Goal: Transaction & Acquisition: Book appointment/travel/reservation

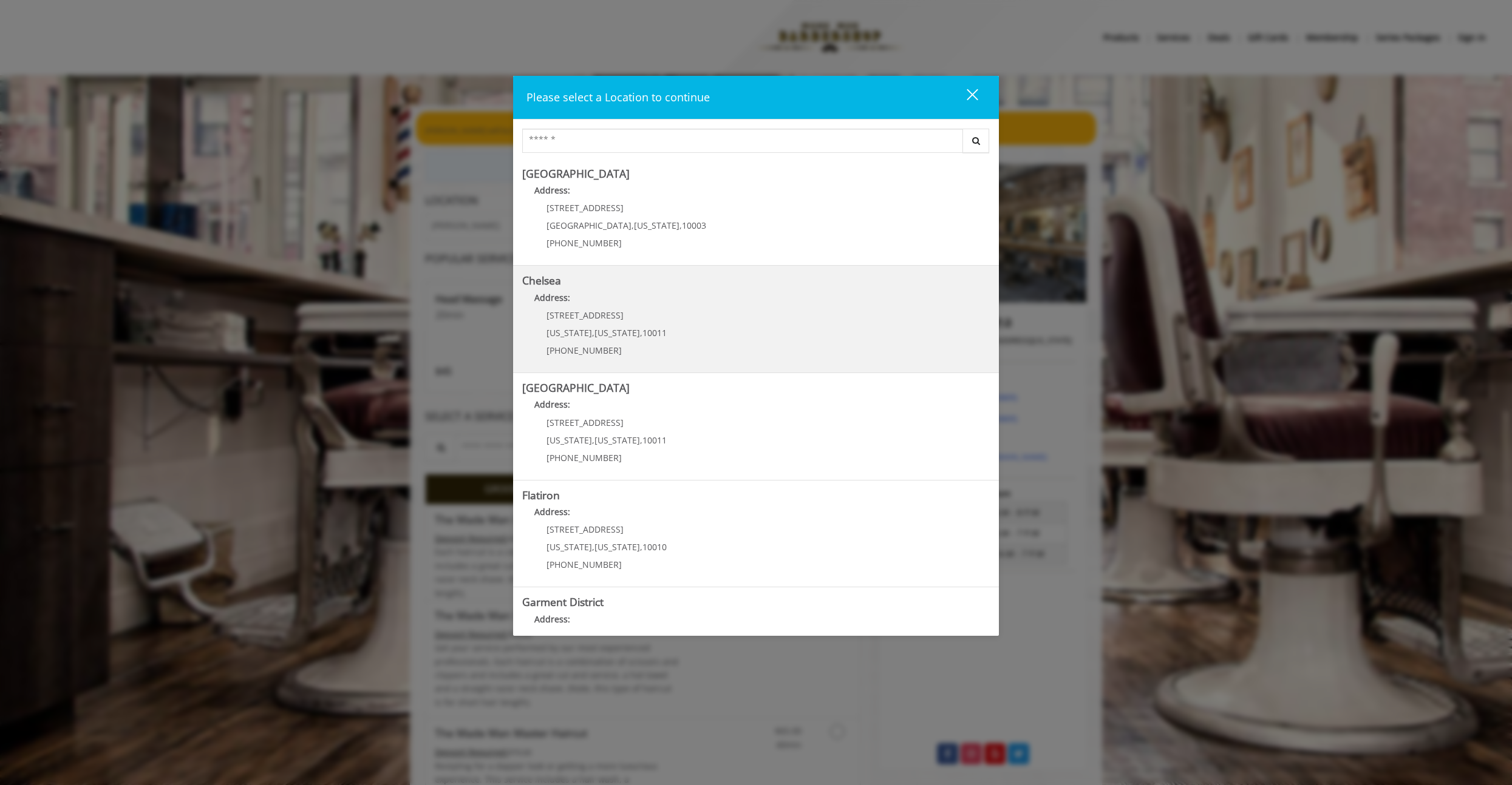
click at [541, 284] on b "Chelsea" at bounding box center [541, 280] width 39 height 15
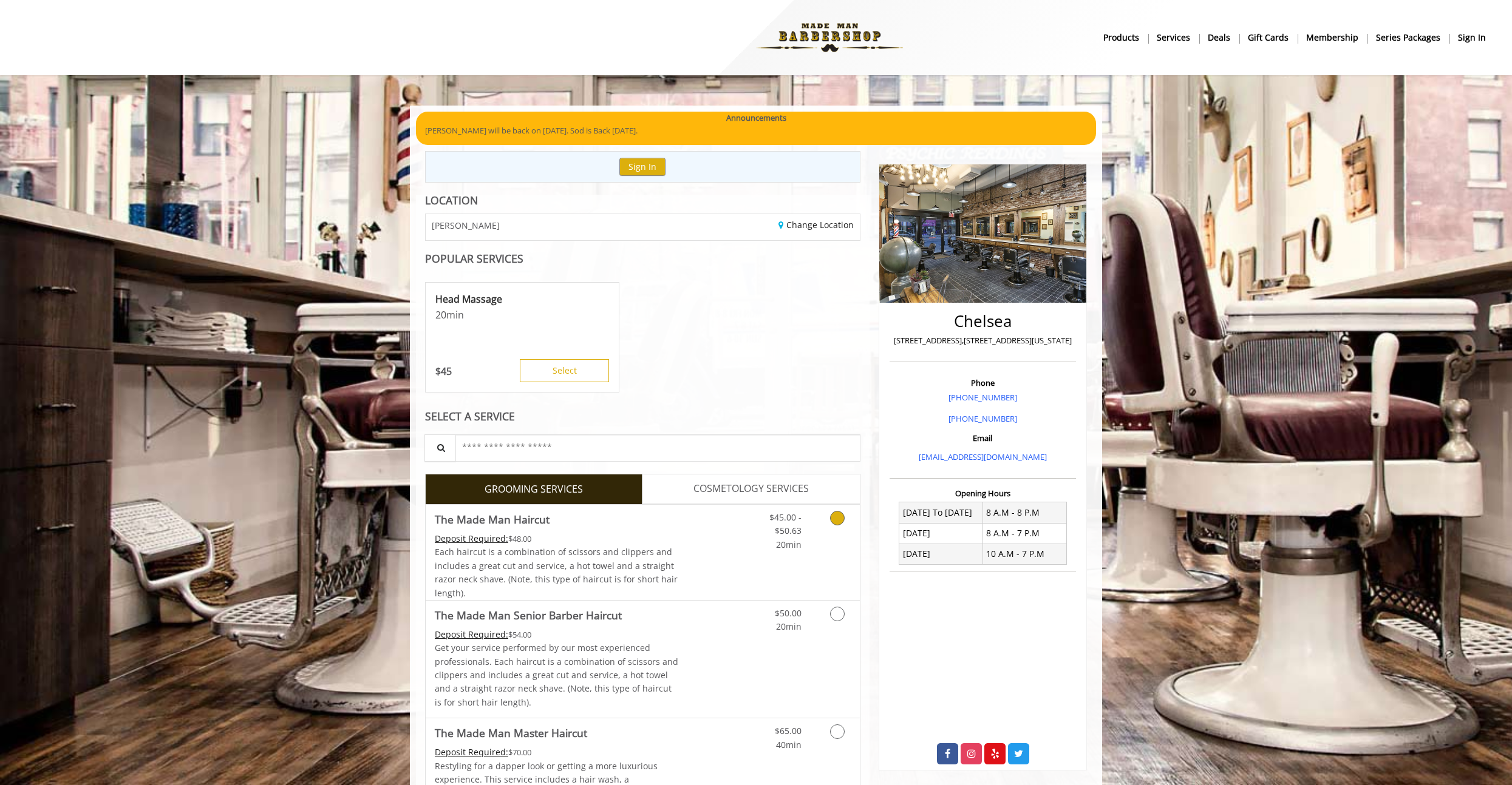
click at [834, 519] on icon "Grooming services" at bounding box center [837, 518] width 15 height 15
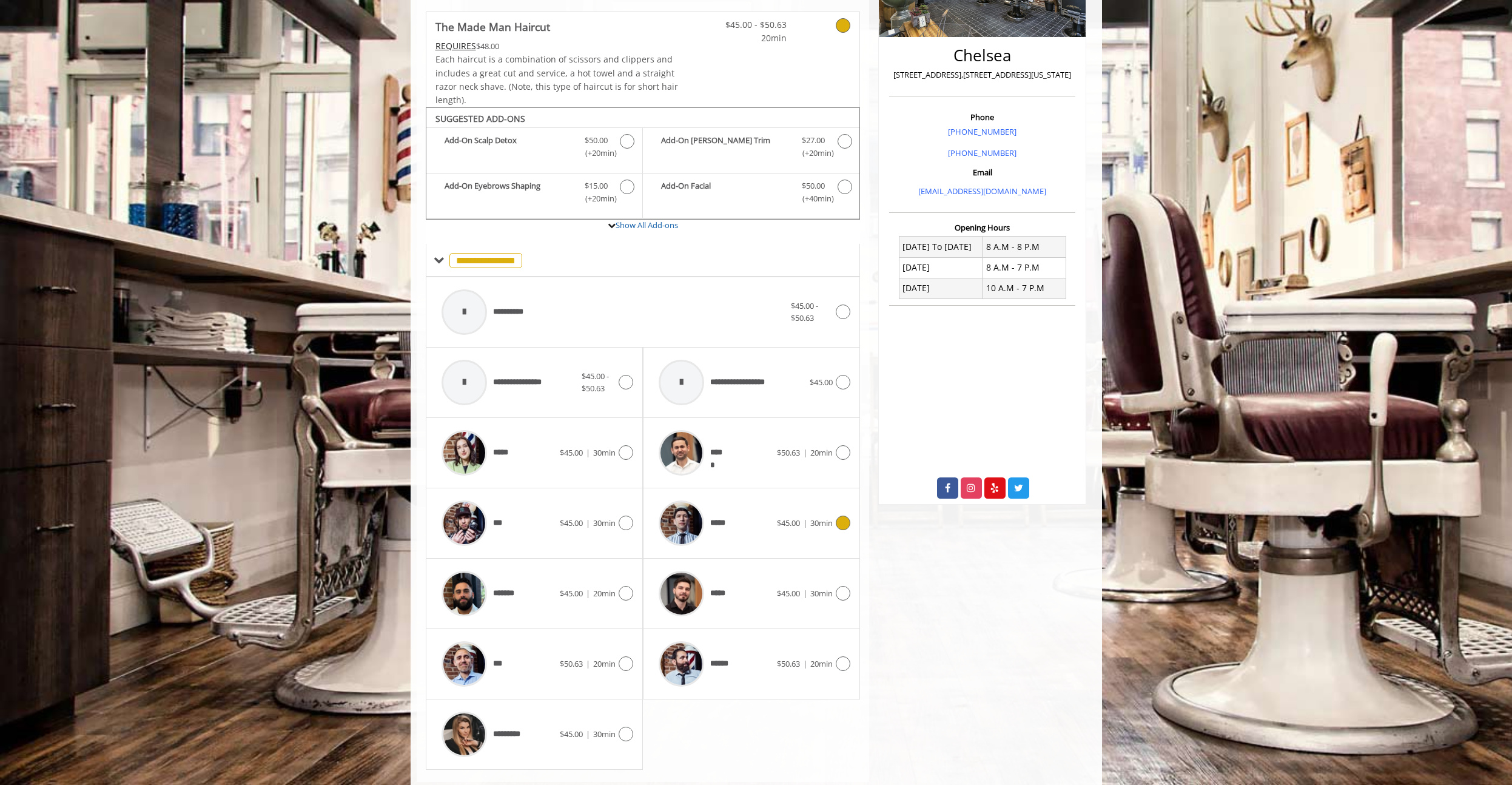
scroll to position [293, 0]
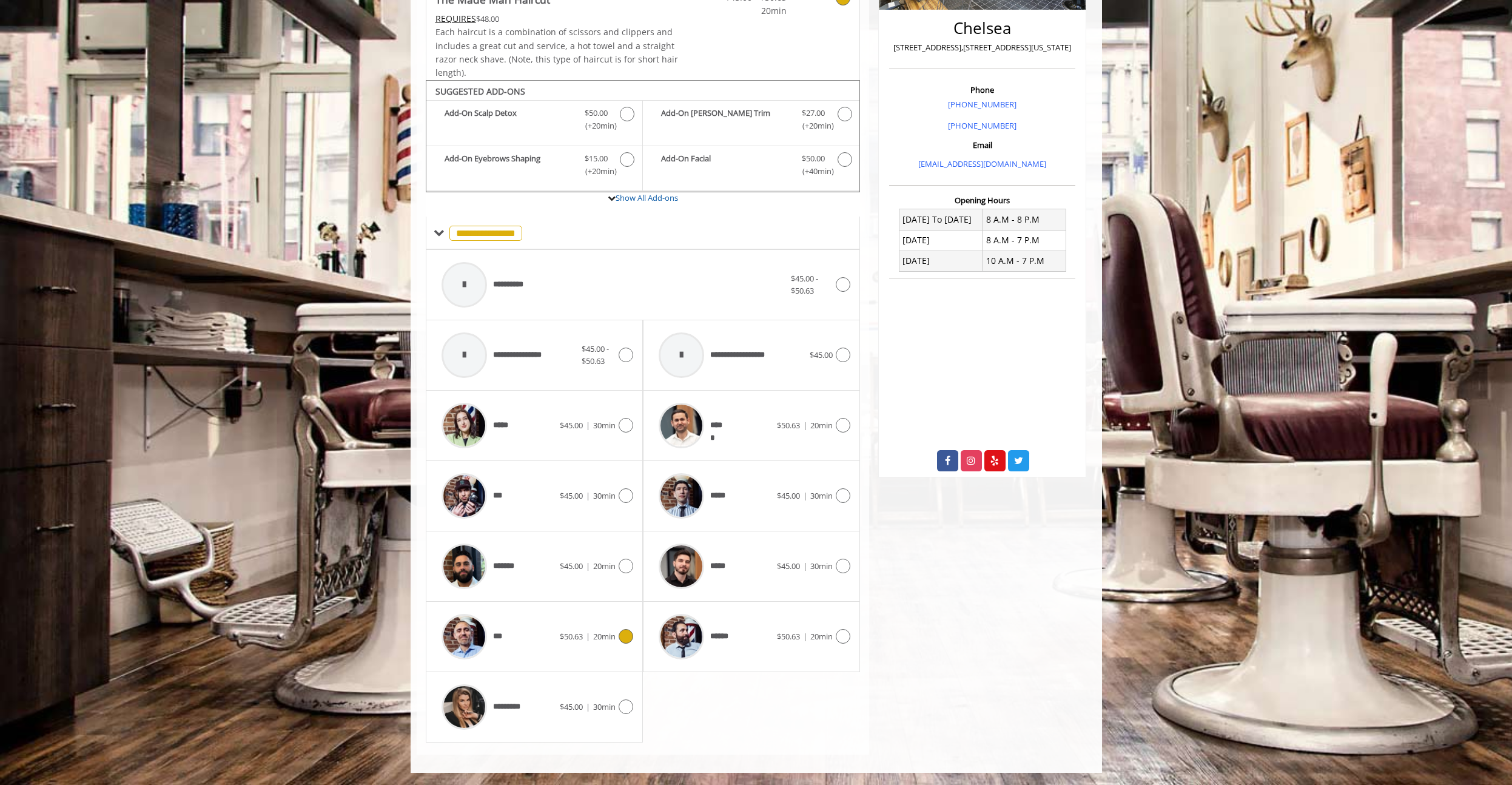
click at [513, 634] on div "***" at bounding box center [498, 637] width 124 height 58
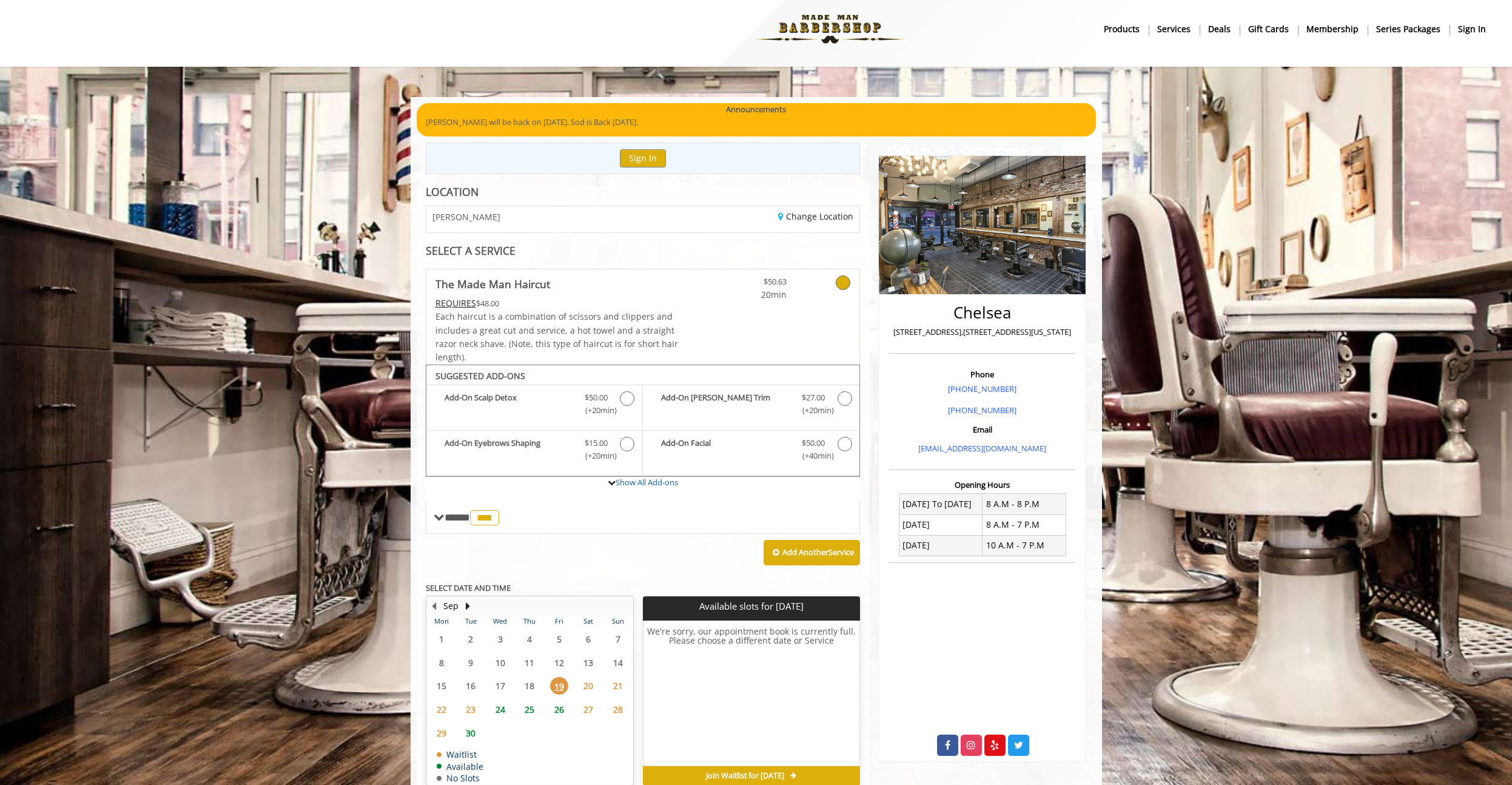
scroll to position [69, 0]
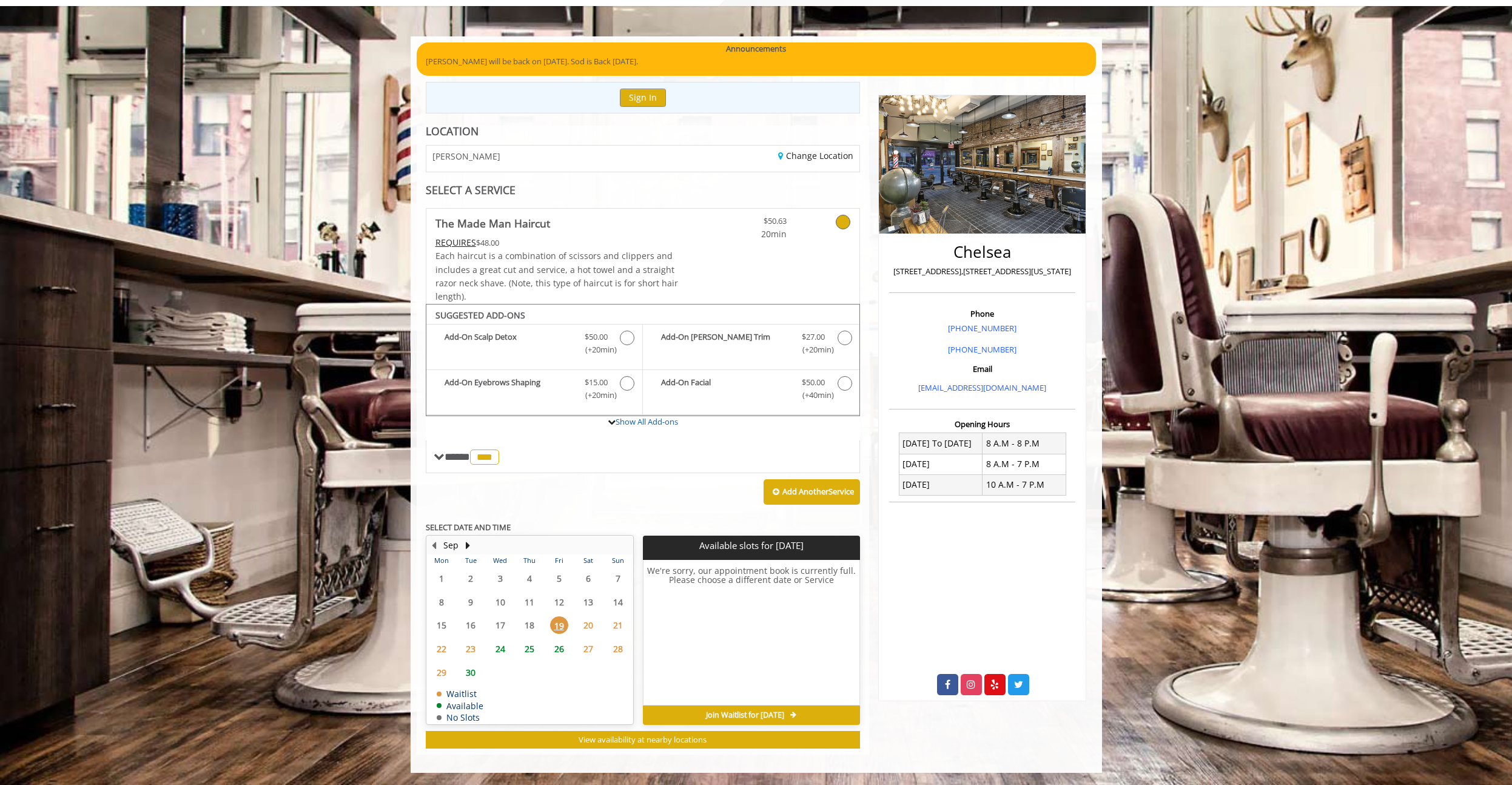
click at [502, 644] on span "24" at bounding box center [500, 649] width 18 height 18
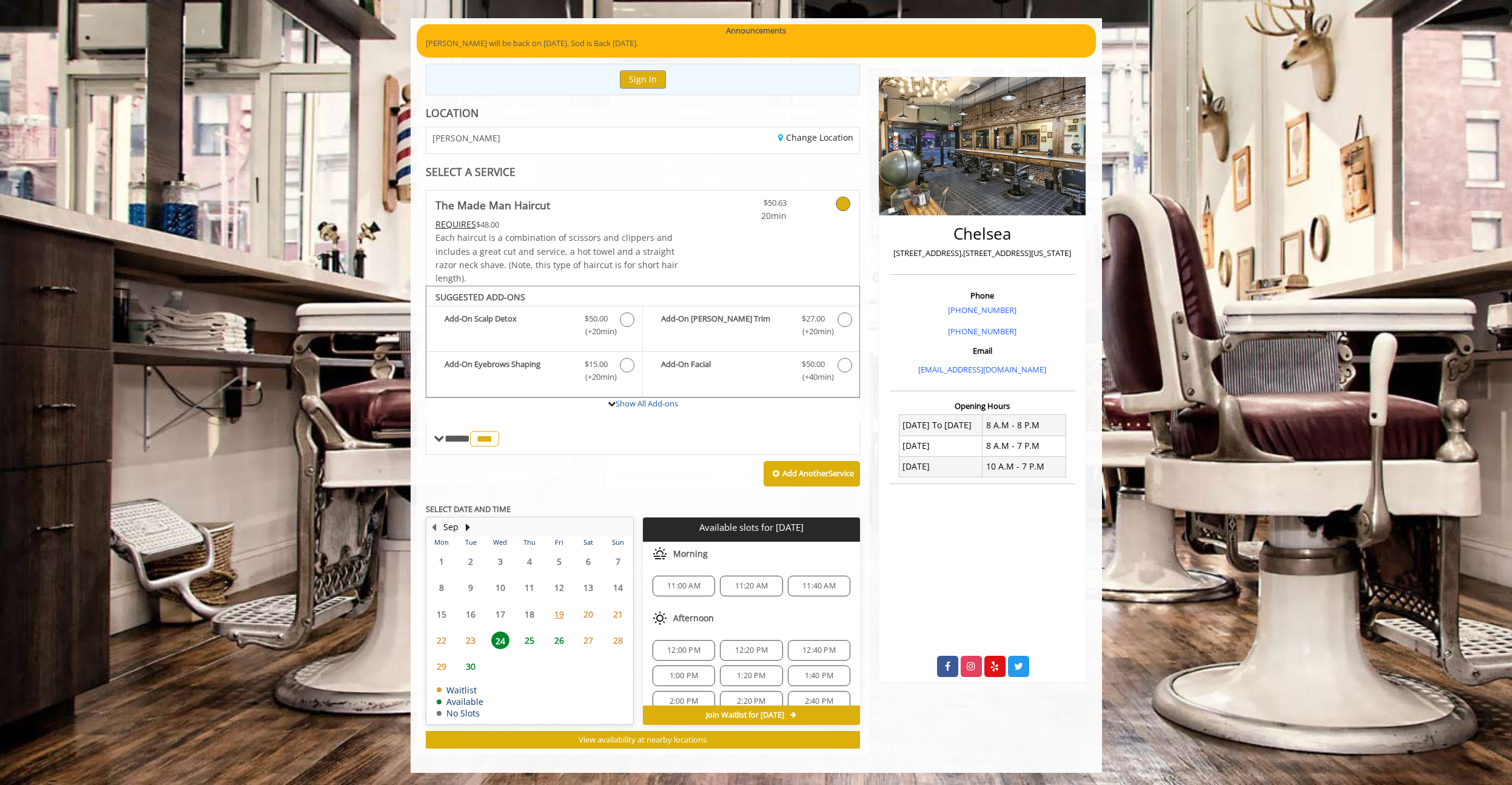
scroll to position [131, 0]
click at [528, 640] on span "25" at bounding box center [529, 640] width 18 height 18
click at [559, 643] on span "26" at bounding box center [559, 640] width 18 height 18
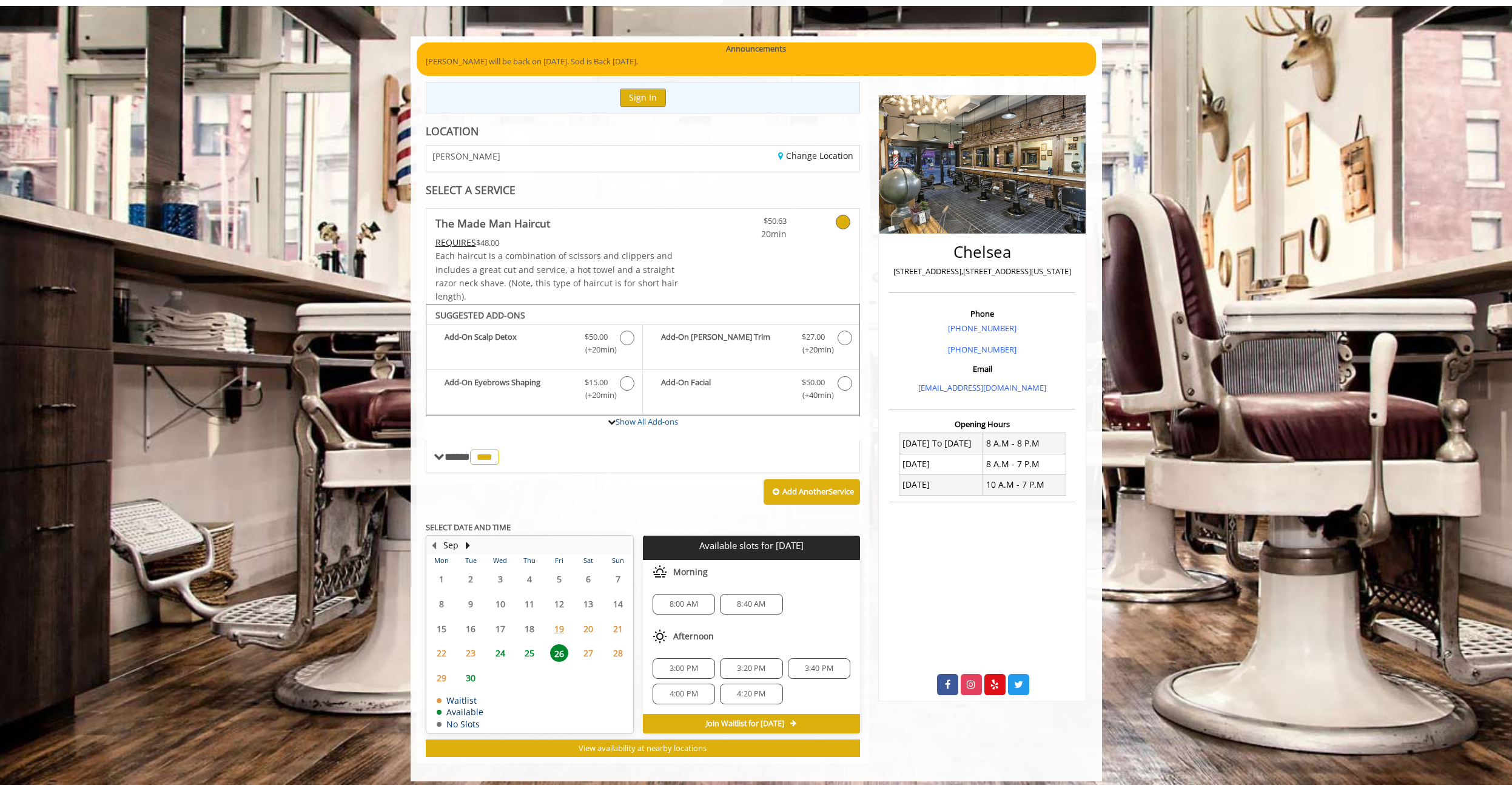
scroll to position [78, 0]
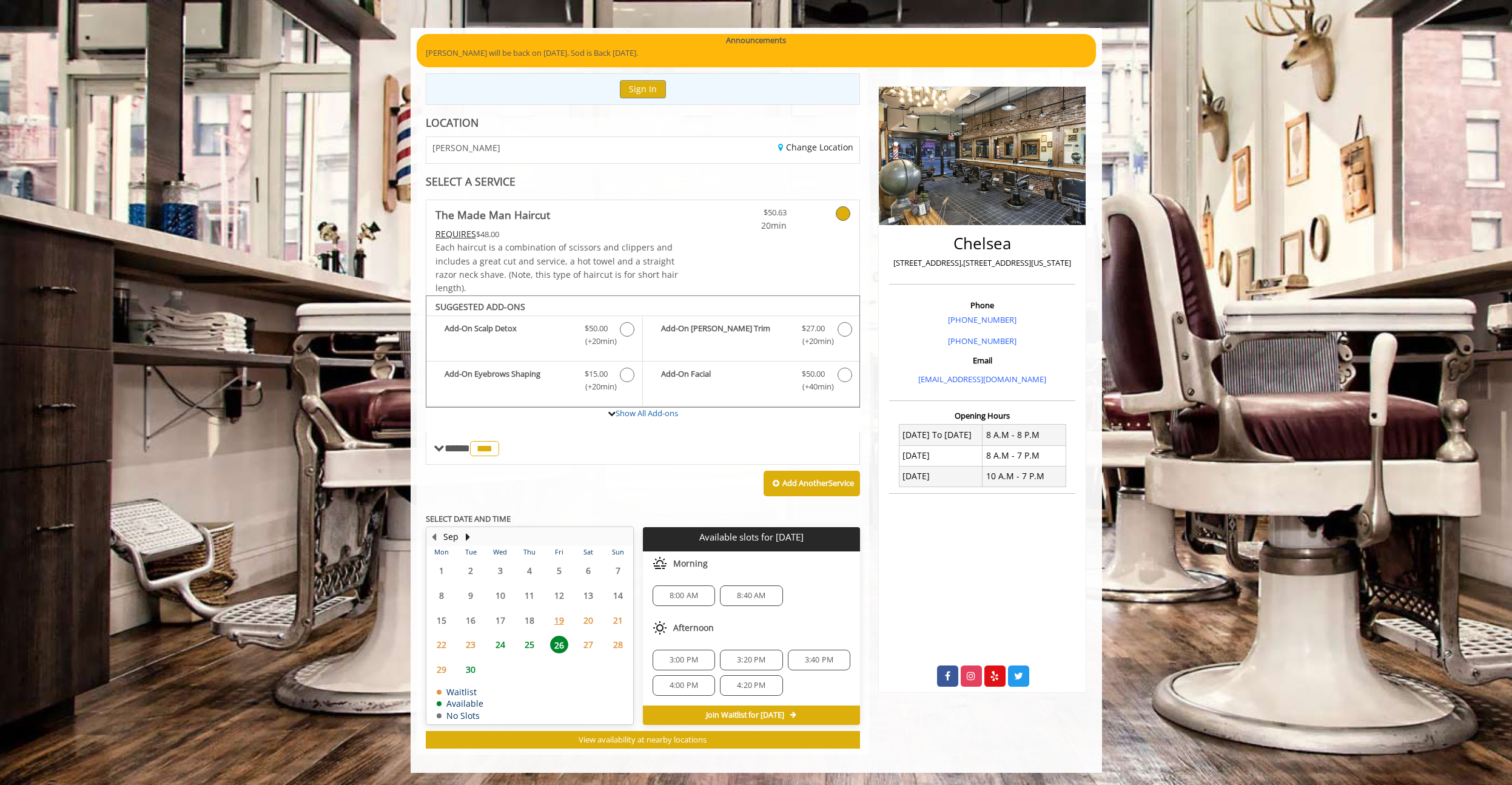
click at [527, 642] on span "25" at bounding box center [529, 644] width 18 height 18
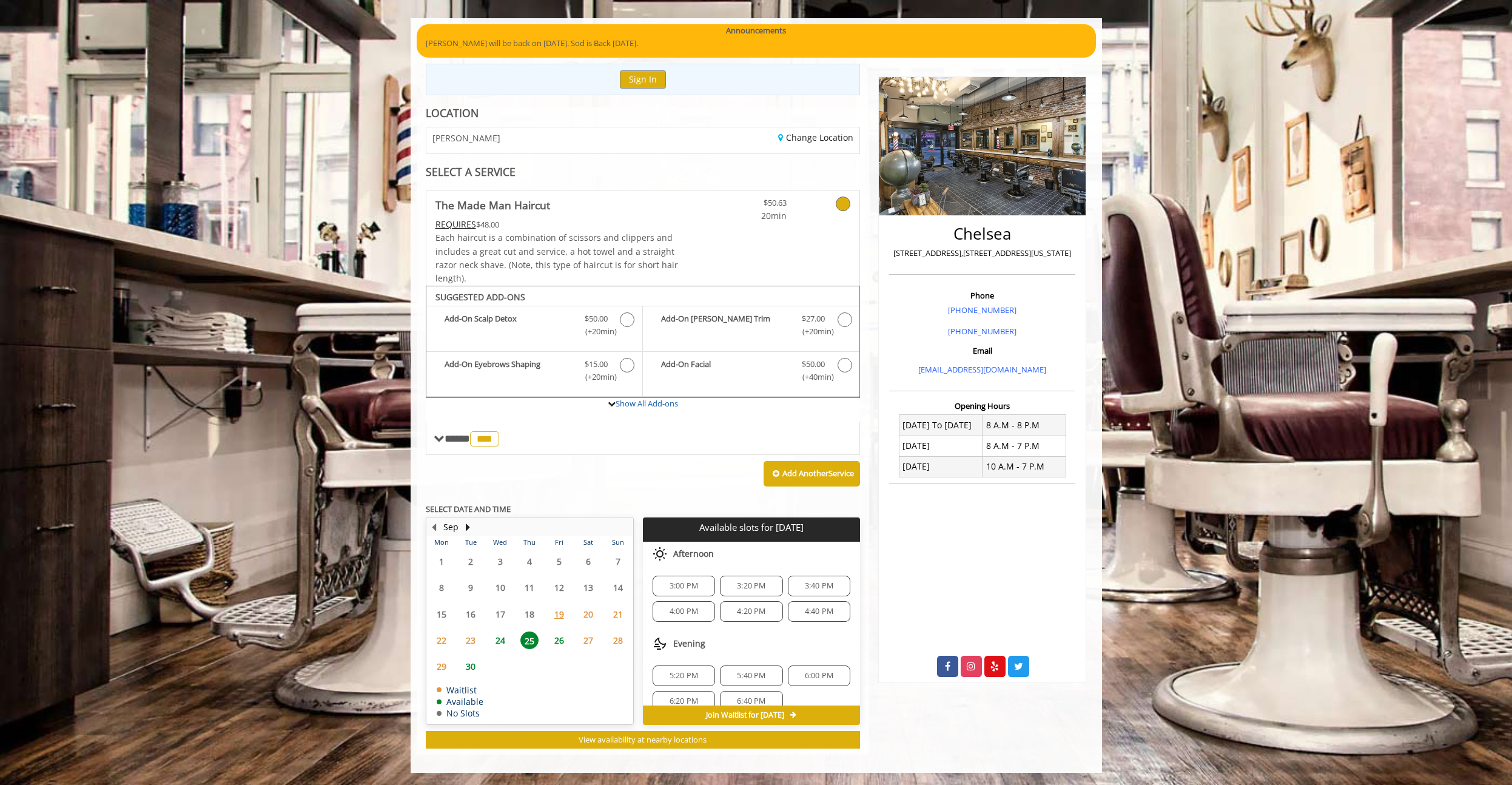
scroll to position [16, 0]
click at [474, 661] on span "30" at bounding box center [471, 666] width 18 height 18
click at [500, 640] on span "24" at bounding box center [500, 640] width 18 height 18
click at [538, 641] on span "25" at bounding box center [529, 640] width 18 height 18
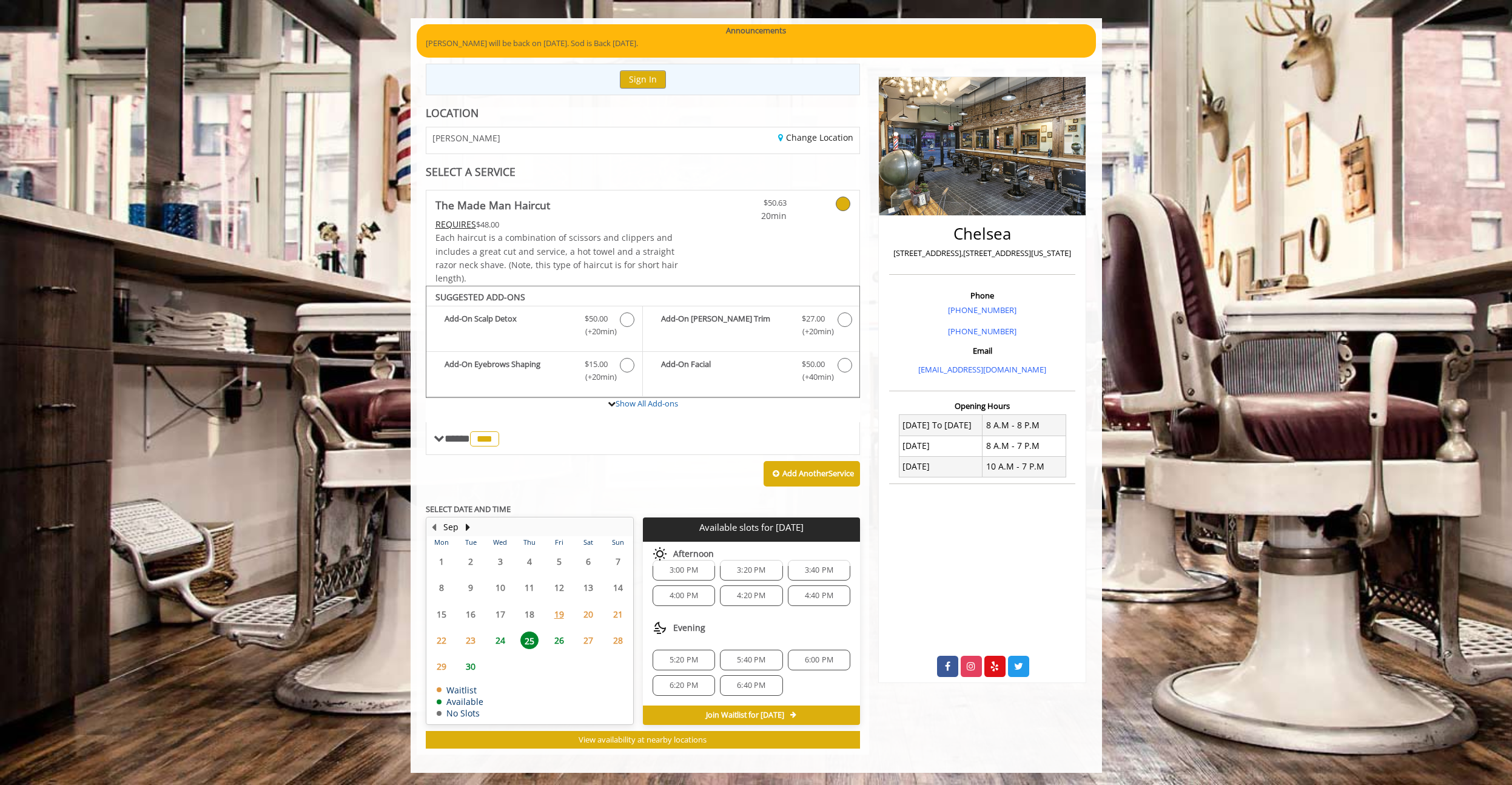
scroll to position [0, 0]
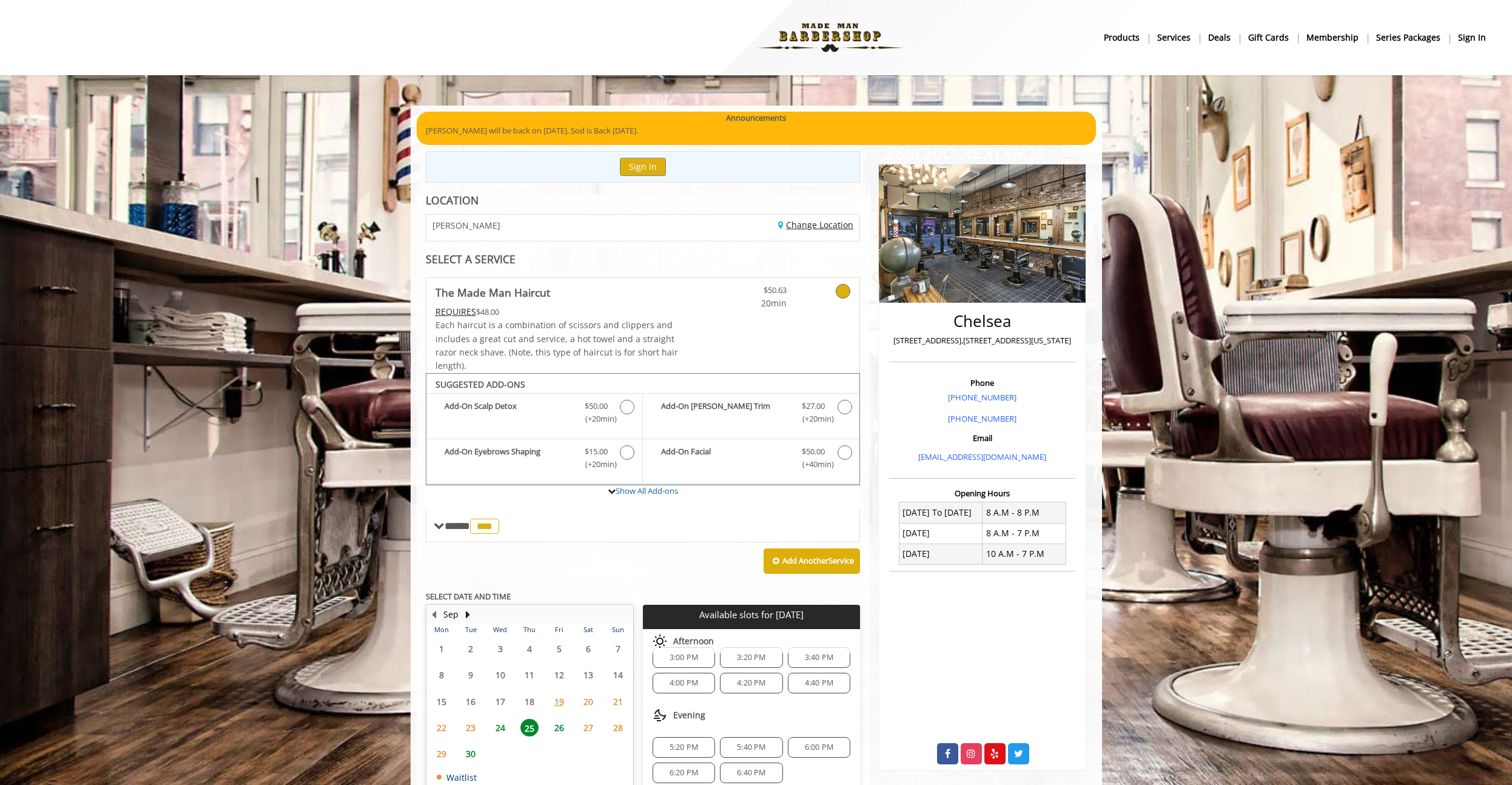
click at [810, 223] on link "Change Location" at bounding box center [816, 225] width 75 height 11
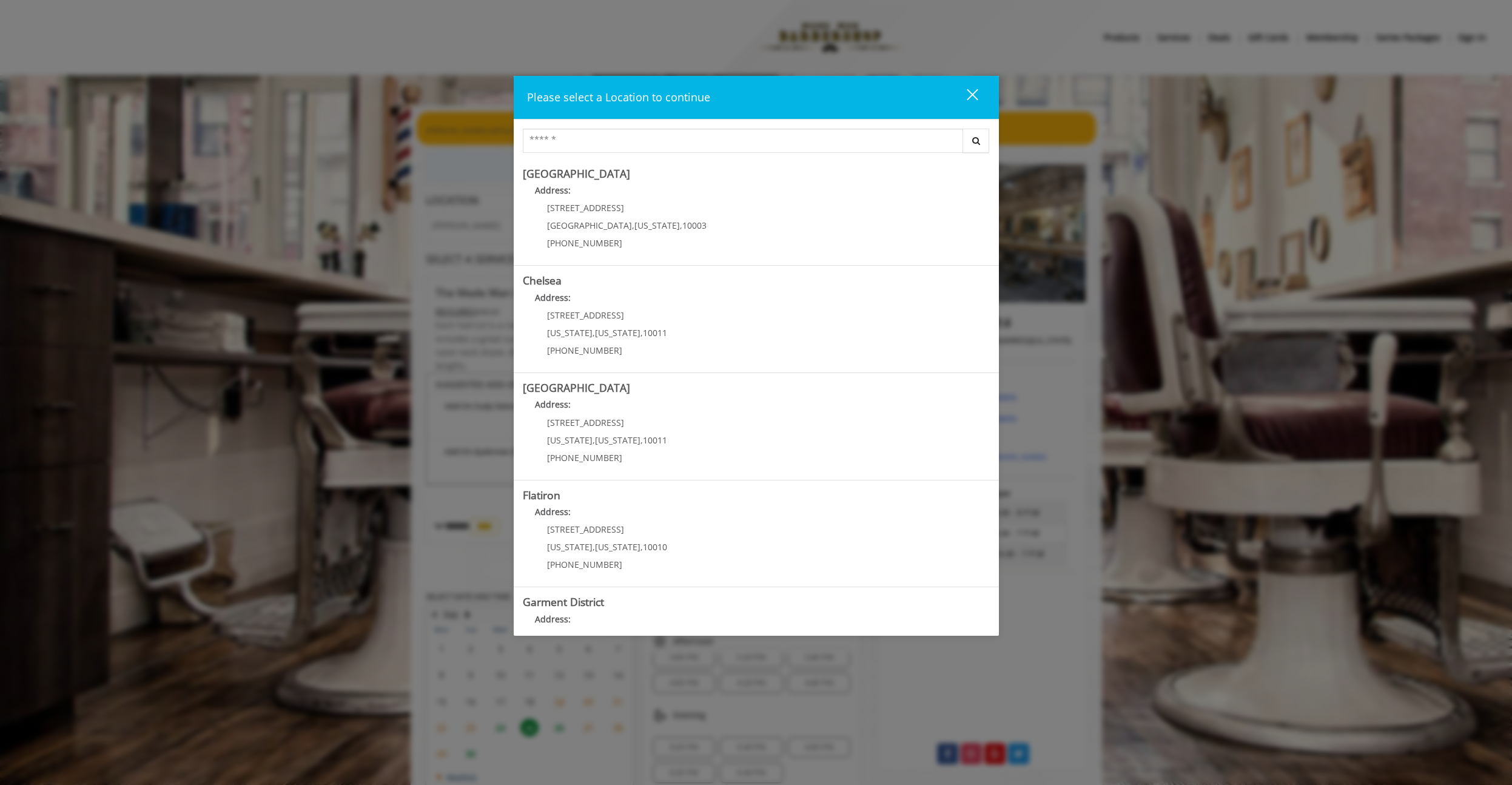
click at [530, 488] on div "Flatiron Address: 10 E 23rd St New York , New York , 10010 (917) 475-1765" at bounding box center [756, 535] width 485 height 107
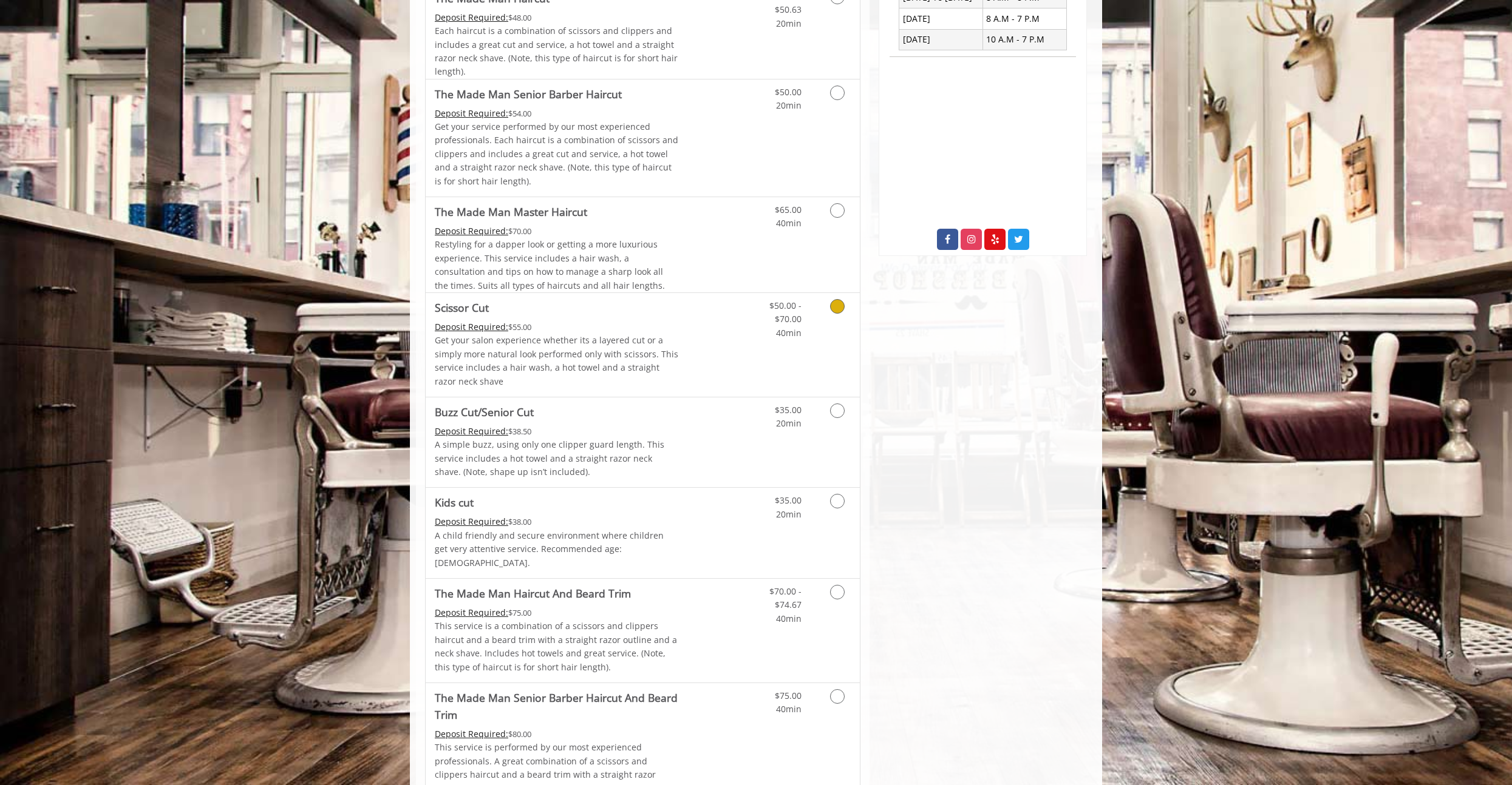
scroll to position [243, 0]
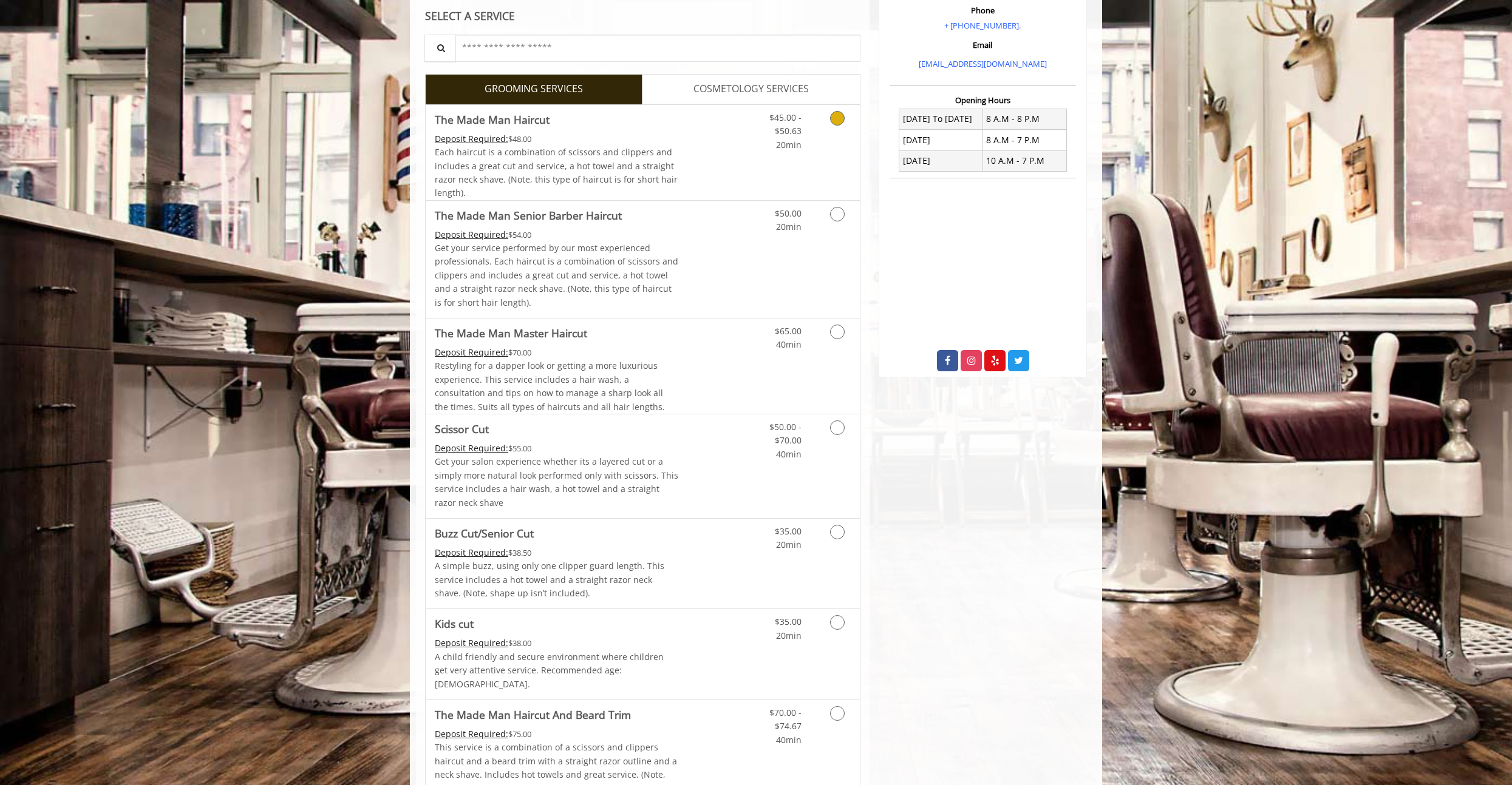
click at [787, 139] on span "20min" at bounding box center [789, 144] width 25 height 11
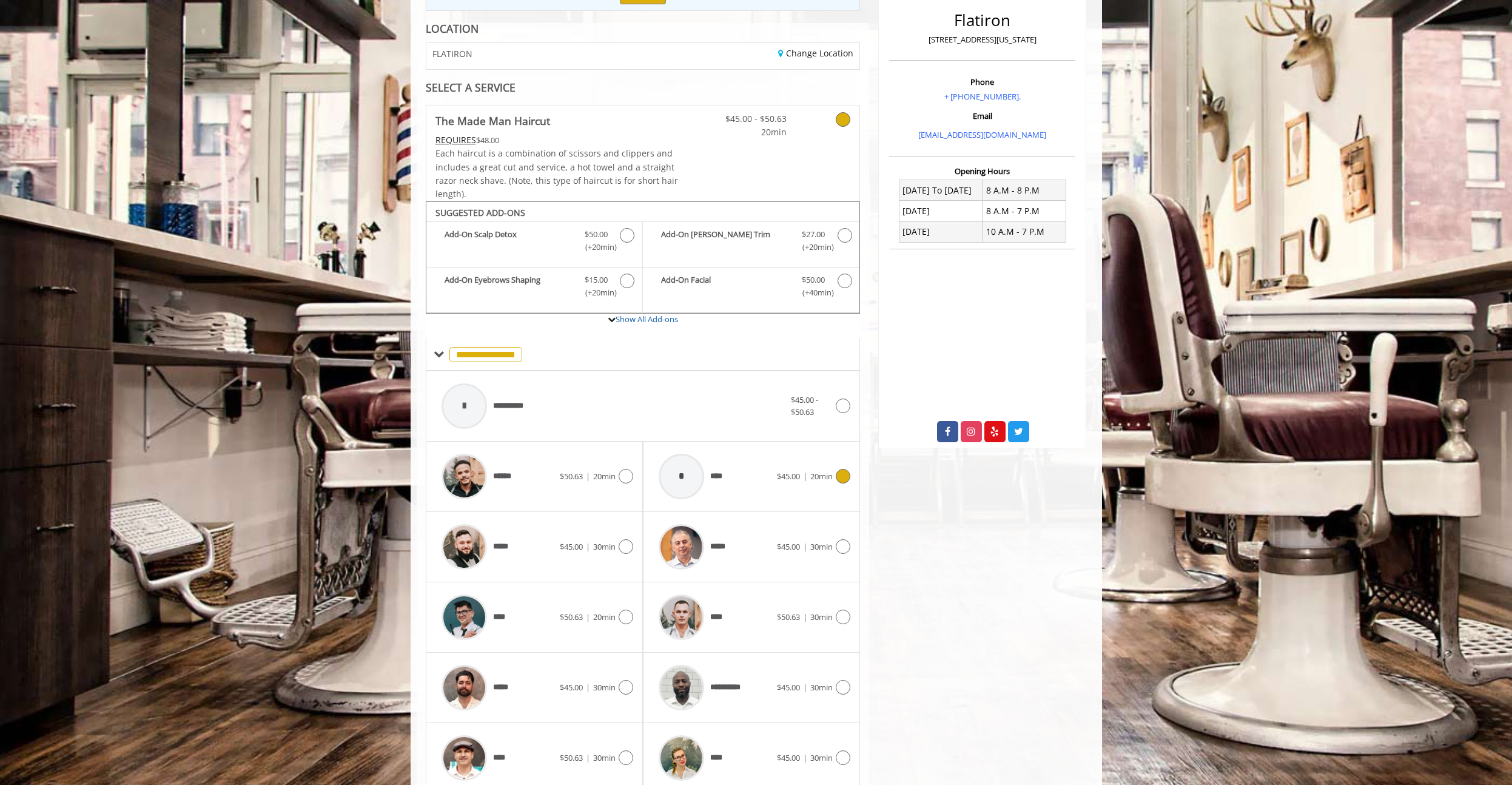
scroll to position [223, 0]
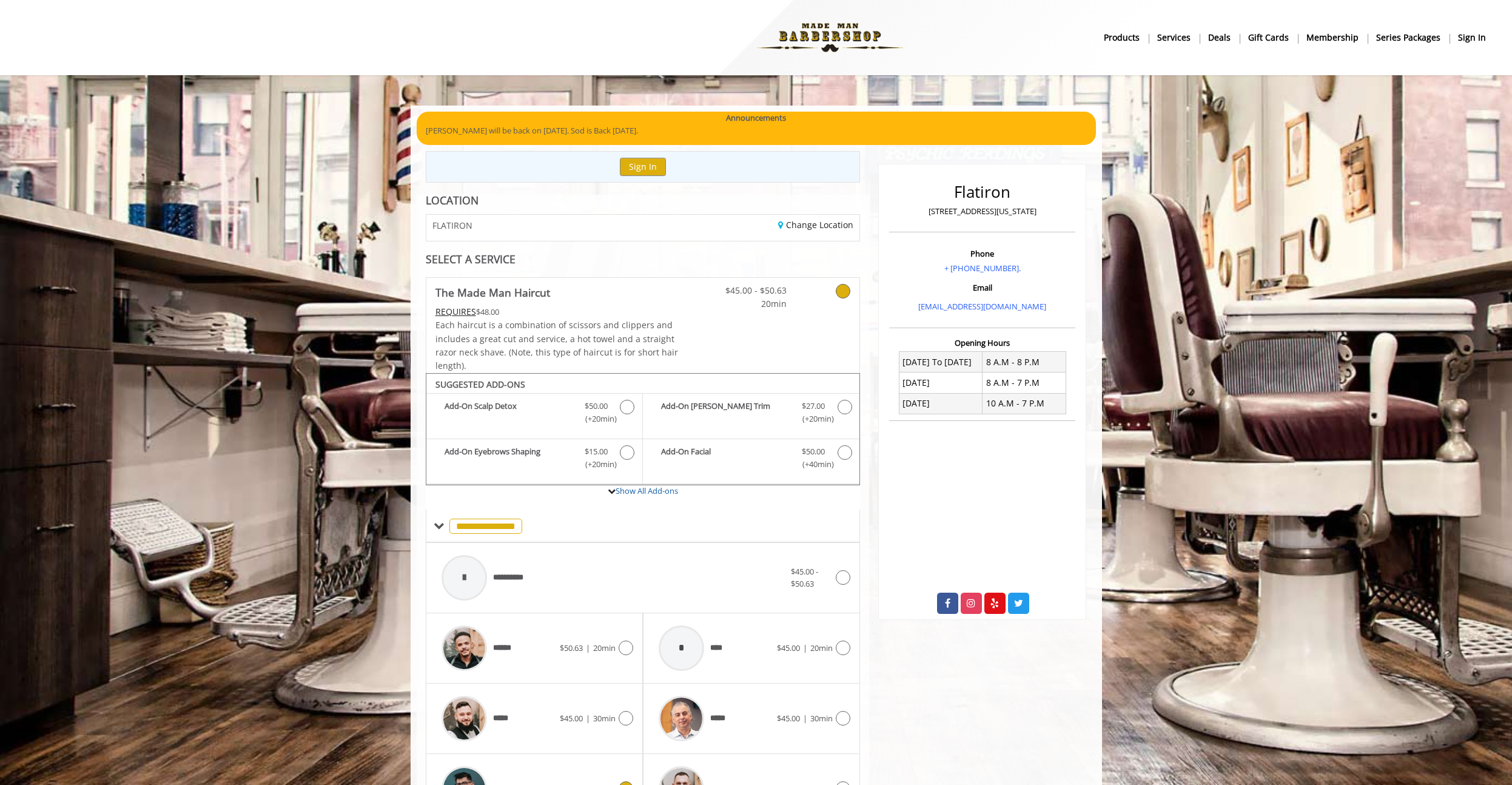
scroll to position [223, 0]
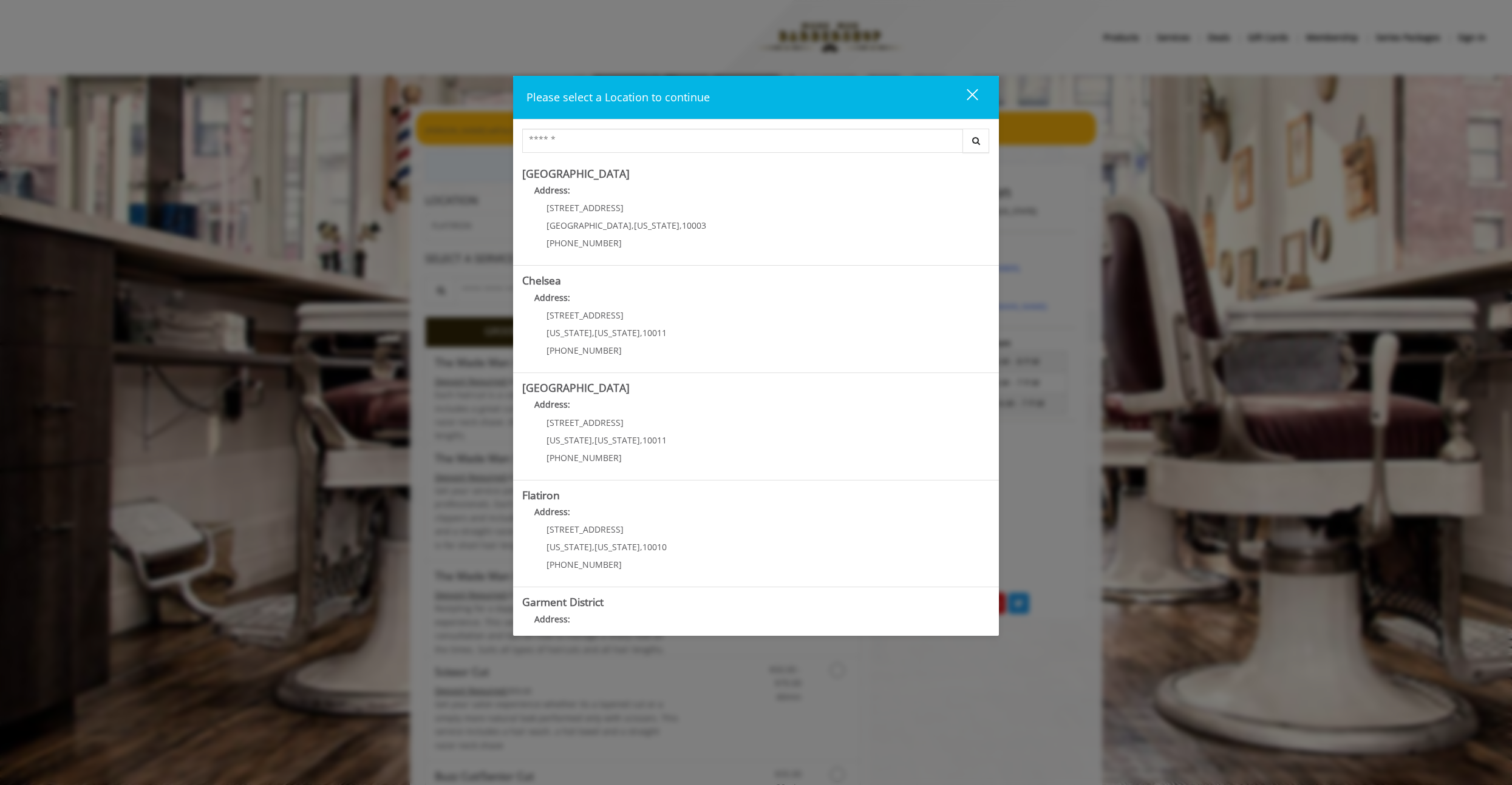
click at [975, 98] on div "close dialog" at bounding box center [972, 95] width 11 height 11
